Goal: Transaction & Acquisition: Purchase product/service

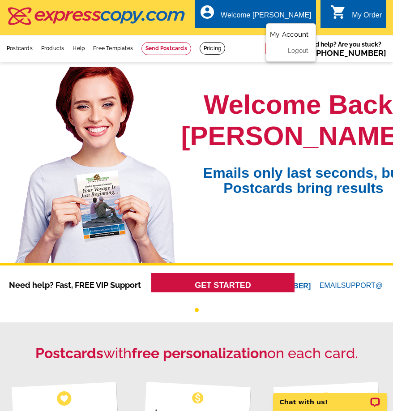
click at [289, 33] on link "My Account" at bounding box center [289, 34] width 38 height 8
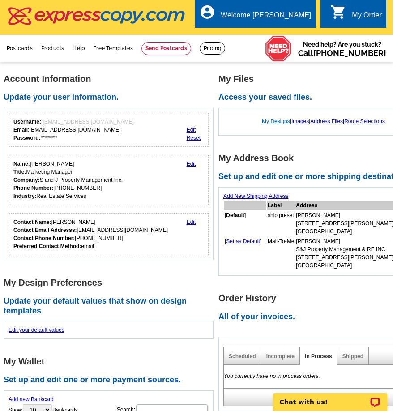
click at [268, 122] on link "My Designs" at bounding box center [276, 121] width 28 height 6
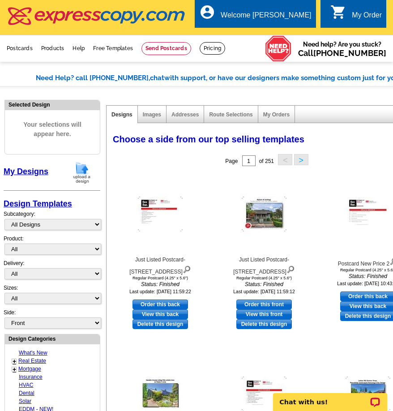
click at [22, 170] on link "My Designs" at bounding box center [26, 171] width 45 height 9
click at [32, 171] on link "My Designs" at bounding box center [26, 171] width 45 height 9
click at [85, 168] on img at bounding box center [81, 172] width 23 height 23
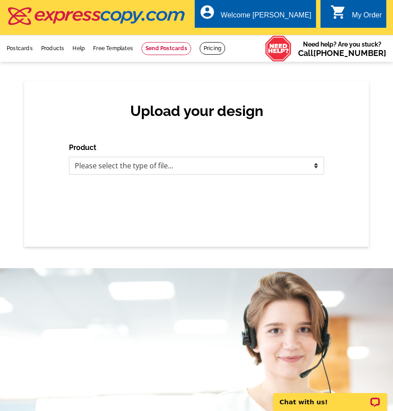
click at [224, 167] on select "Please select the type of file... Postcards Business Cards Letters and flyers G…" at bounding box center [196, 166] width 255 height 18
select select "1"
click at [69, 157] on select "Please select the type of file... Postcards Business Cards Letters and flyers G…" at bounding box center [196, 166] width 255 height 18
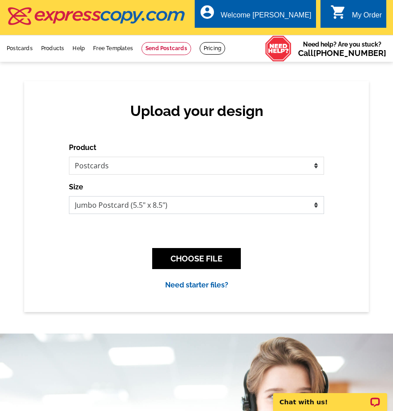
drag, startPoint x: 173, startPoint y: 212, endPoint x: 169, endPoint y: 209, distance: 4.8
click at [170, 209] on select "Jumbo Postcard (5.5" x 8.5") Regular Postcard (4.25" x 5.6") Panoramic Postcard…" at bounding box center [196, 205] width 255 height 18
select select "1"
click at [69, 196] on select "Jumbo Postcard (5.5" x 8.5") Regular Postcard (4.25" x 5.6") Panoramic Postcard…" at bounding box center [196, 205] width 255 height 18
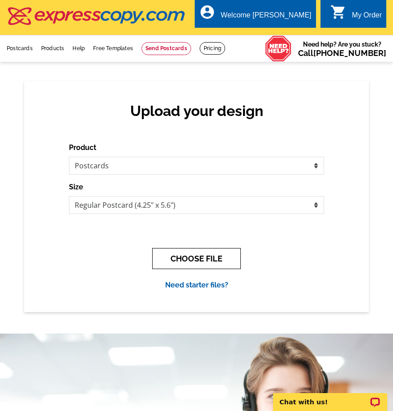
click at [216, 261] on button "CHOOSE FILE" at bounding box center [196, 258] width 89 height 21
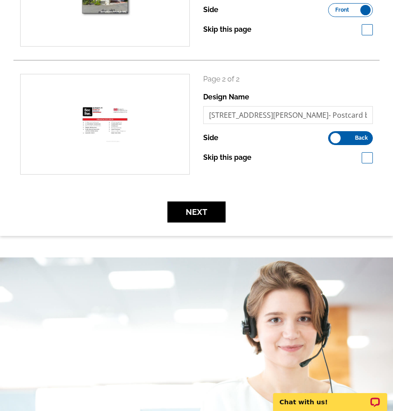
scroll to position [224, 0]
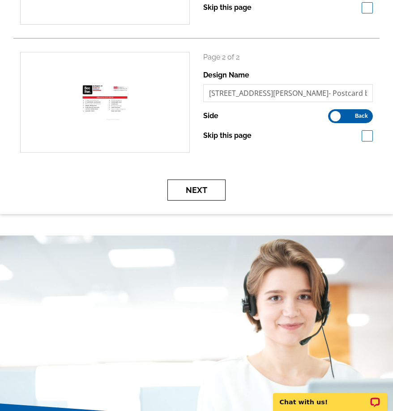
click at [174, 191] on button "Next" at bounding box center [196, 189] width 58 height 21
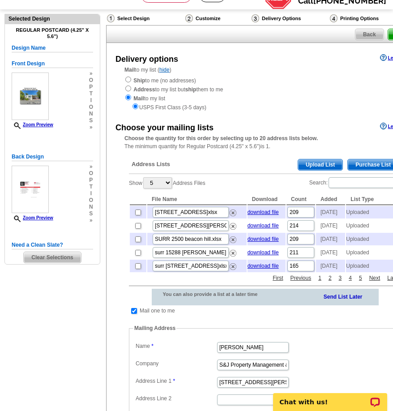
scroll to position [89, 0]
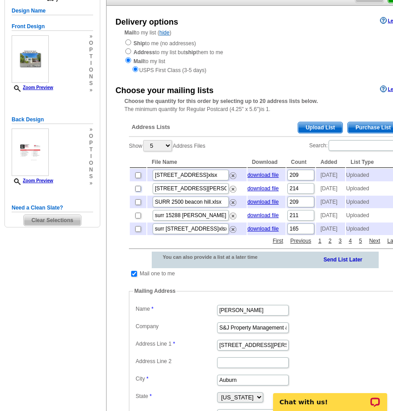
click at [137, 191] on input "checkbox" at bounding box center [138, 189] width 6 height 6
checkbox input "true"
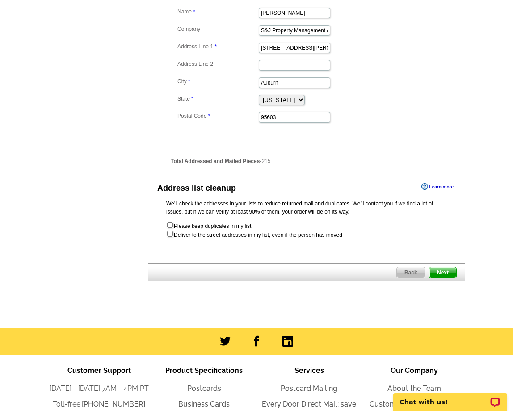
scroll to position [403, 0]
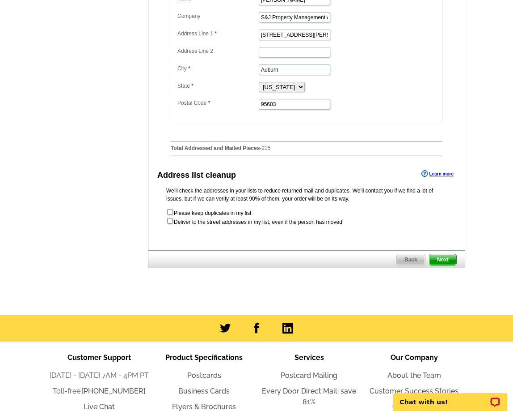
click at [399, 265] on span "Next" at bounding box center [443, 259] width 27 height 11
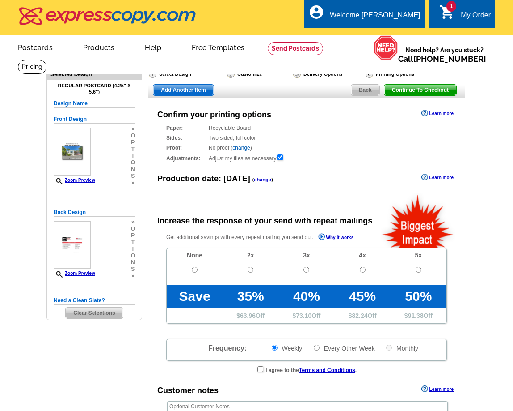
radio input "false"
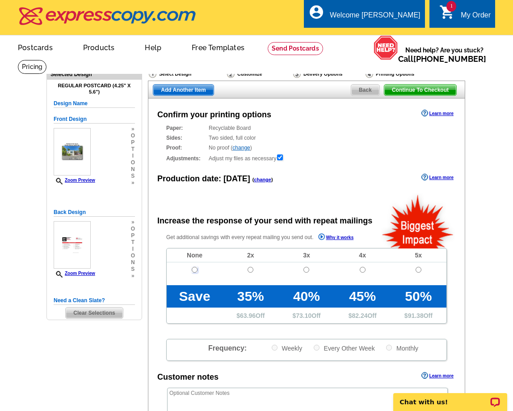
click at [194, 271] on input "radio" at bounding box center [195, 270] width 6 height 6
radio input "true"
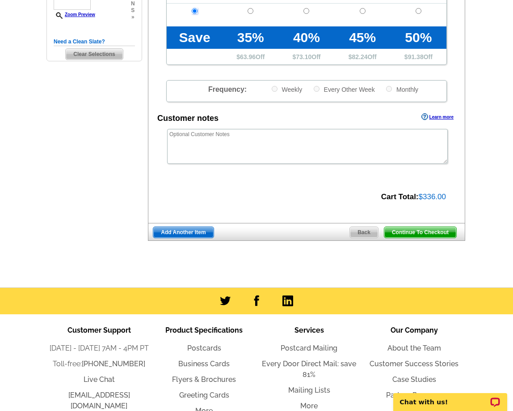
scroll to position [268, 0]
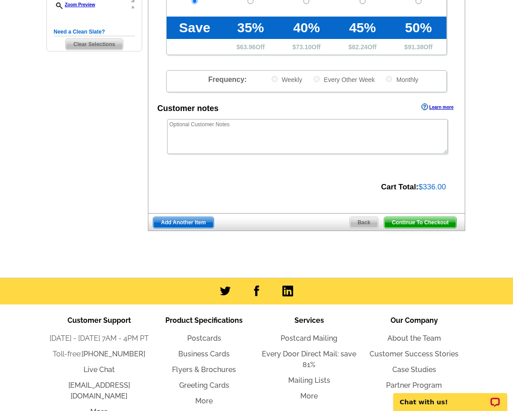
click at [440, 225] on span "Continue To Checkout" at bounding box center [421, 222] width 72 height 11
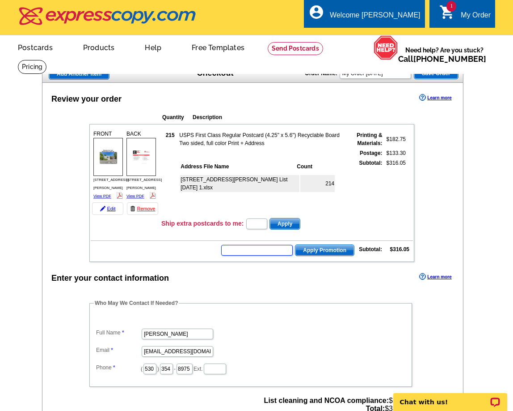
click at [282, 245] on input "text" at bounding box center [257, 250] width 72 height 11
click at [263, 245] on input "text" at bounding box center [257, 250] width 72 height 11
type input "SMS40m"
click at [320, 245] on span "Apply Promotion" at bounding box center [325, 250] width 59 height 11
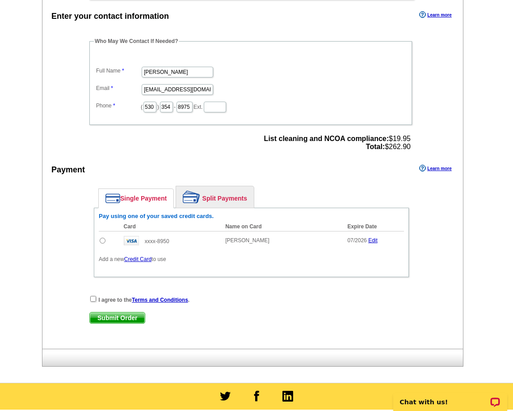
scroll to position [313, 0]
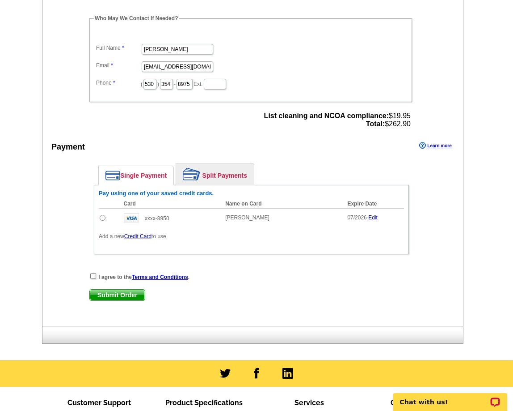
click at [104, 215] on input "radio" at bounding box center [103, 218] width 6 height 6
radio input "true"
click at [93, 273] on input "checkbox" at bounding box center [93, 276] width 6 height 6
checkbox input "true"
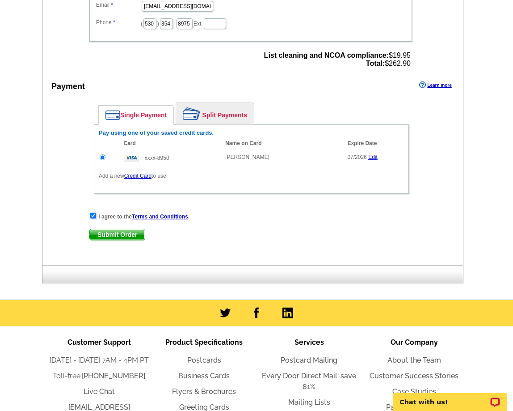
scroll to position [446, 0]
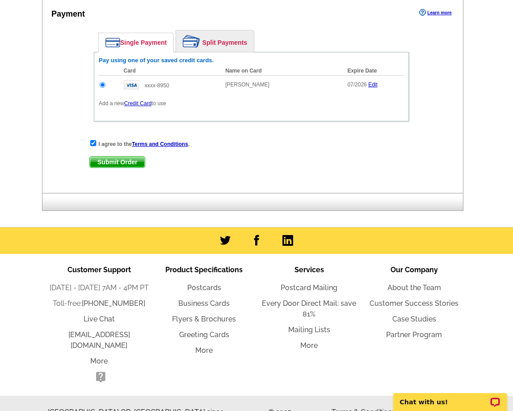
click at [134, 157] on span "Submit Order" at bounding box center [117, 162] width 55 height 11
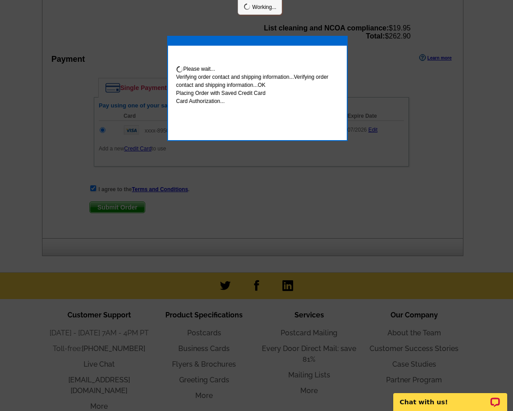
scroll to position [491, 0]
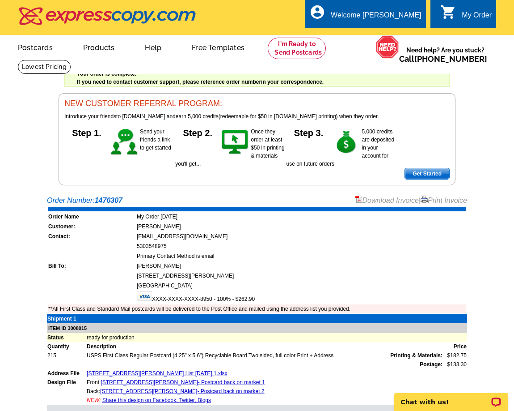
scroll to position [224, 0]
